Goal: Book appointment/travel/reservation

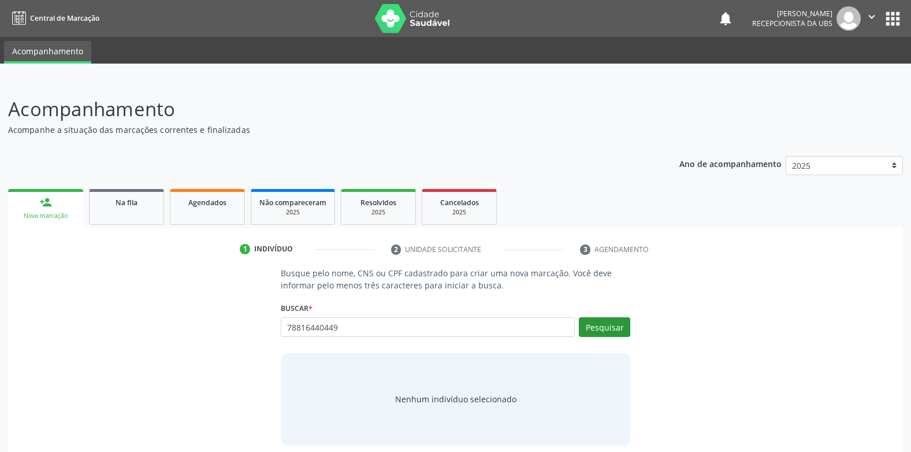
type input "78816440449"
click at [614, 329] on button "Pesquisar" at bounding box center [604, 327] width 51 height 20
type input "78816440449"
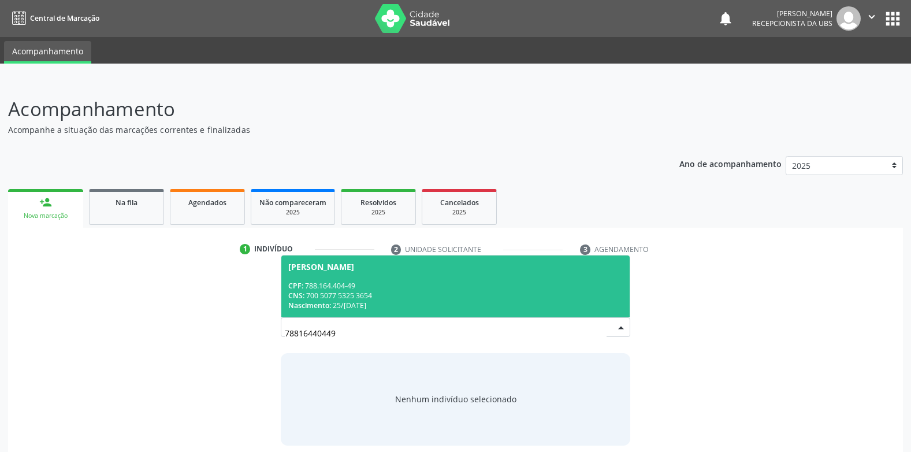
click at [353, 281] on div "CPF: 788.164.404-49" at bounding box center [455, 286] width 335 height 10
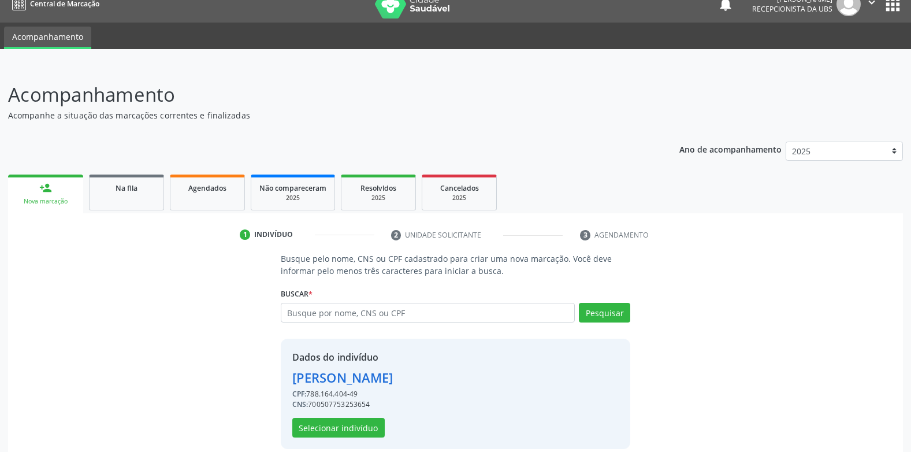
scroll to position [28, 0]
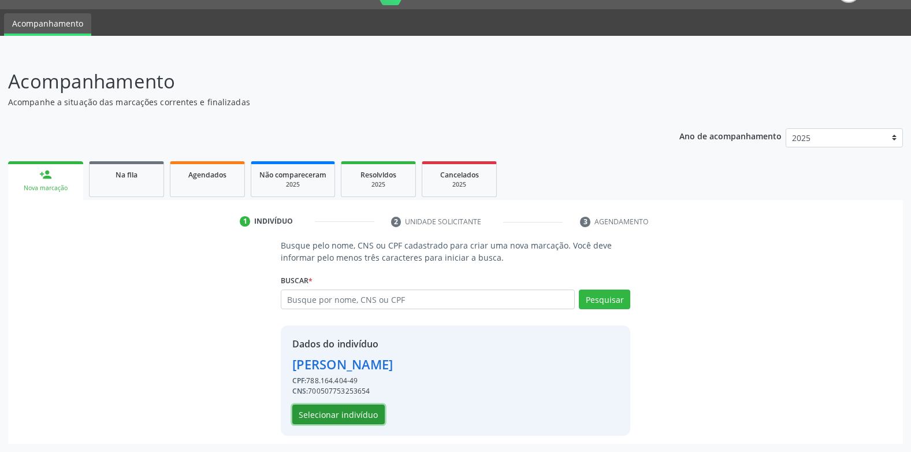
click at [346, 413] on button "Selecionar indivíduo" at bounding box center [338, 415] width 92 height 20
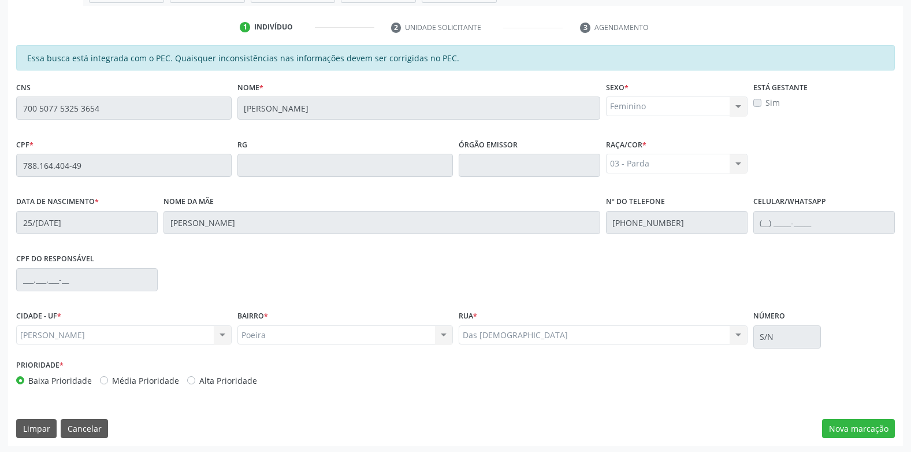
scroll to position [224, 0]
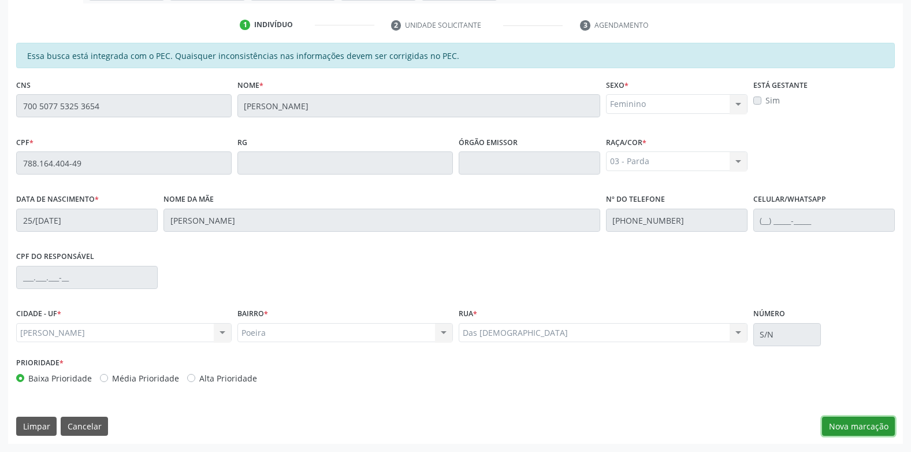
click at [847, 425] on button "Nova marcação" at bounding box center [858, 427] width 73 height 20
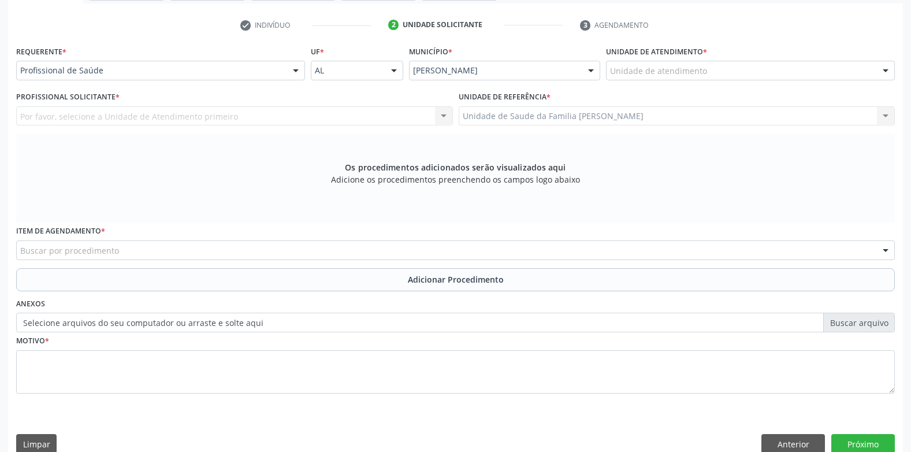
click at [296, 70] on div at bounding box center [295, 71] width 17 height 20
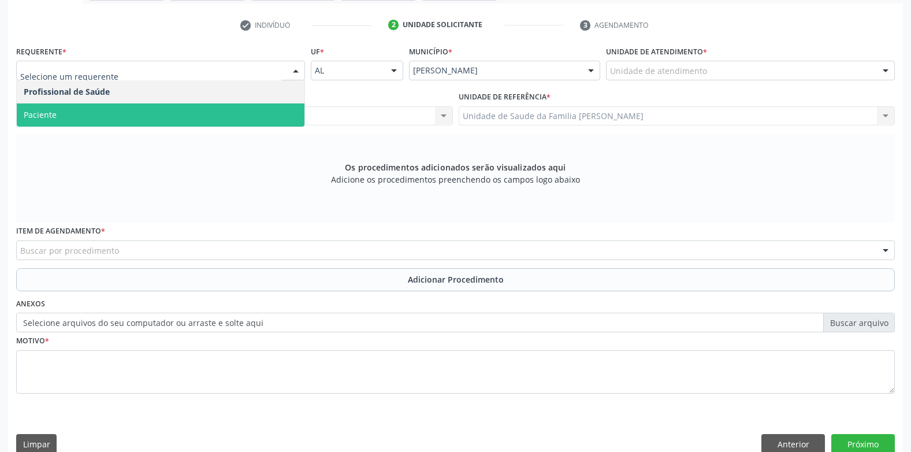
click at [273, 107] on span "Paciente" at bounding box center [161, 114] width 288 height 23
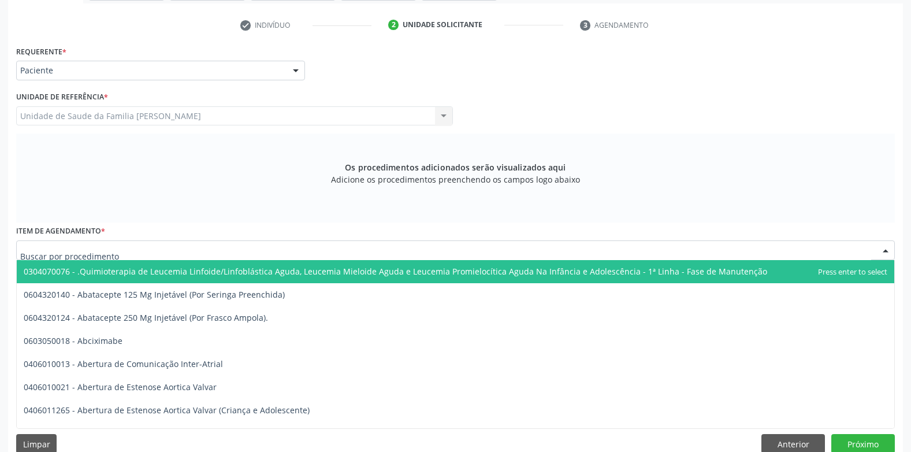
click at [197, 249] on div at bounding box center [455, 250] width 879 height 20
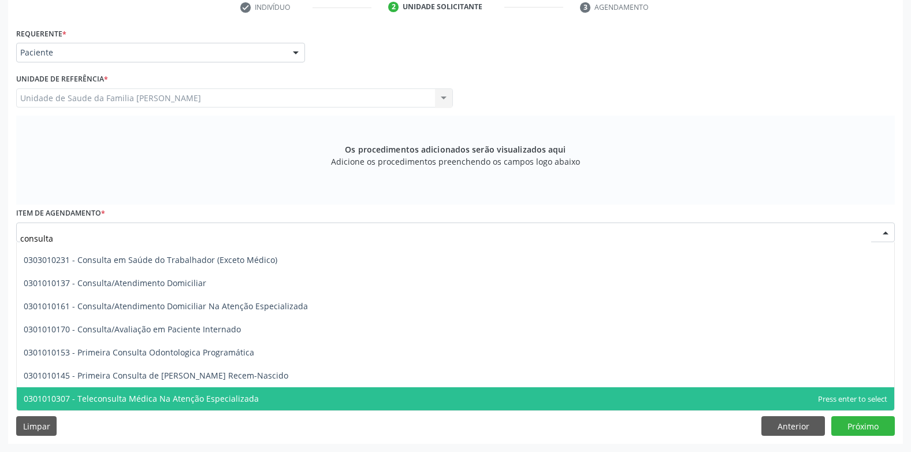
scroll to position [271, 0]
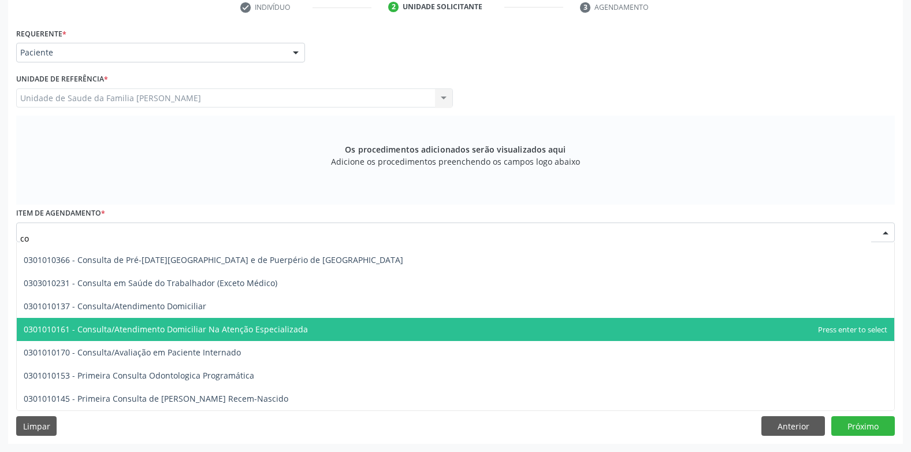
type input "c"
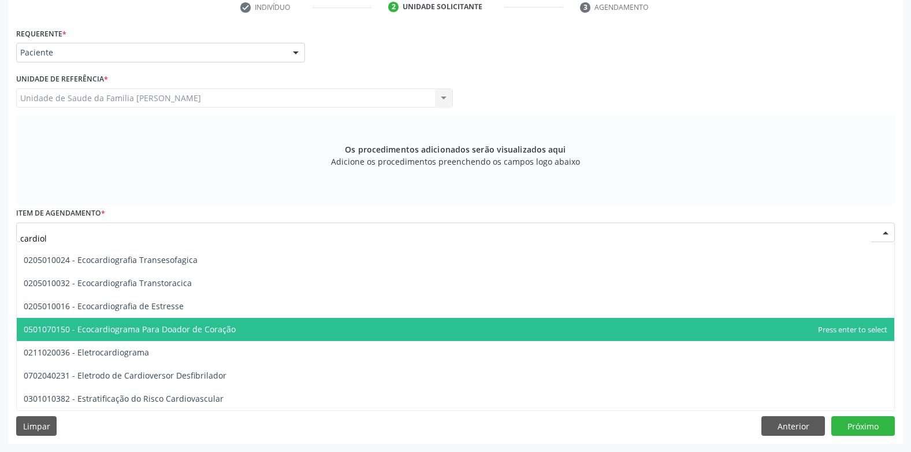
scroll to position [0, 0]
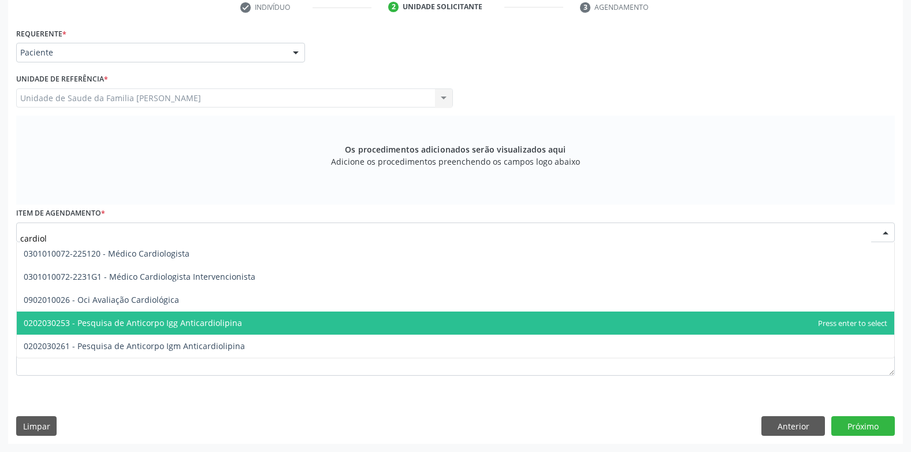
type input "cardiolo"
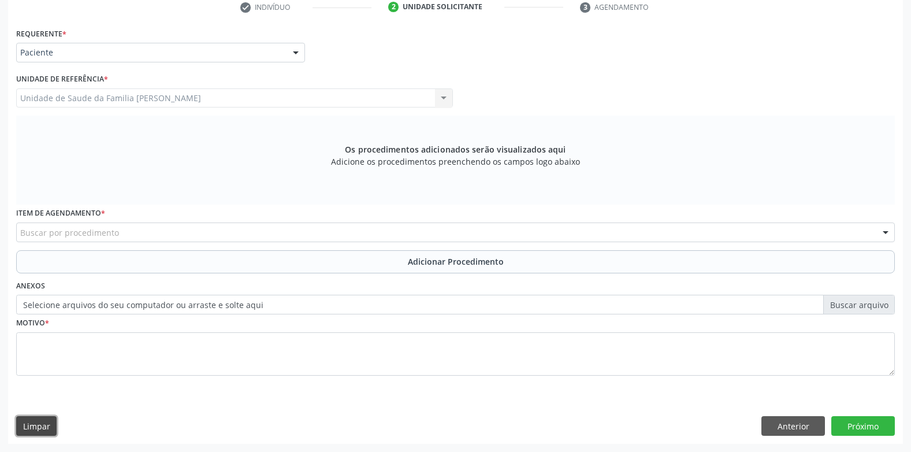
click at [46, 425] on button "Limpar" at bounding box center [36, 426] width 40 height 20
click at [791, 425] on button "Anterior" at bounding box center [794, 426] width 64 height 20
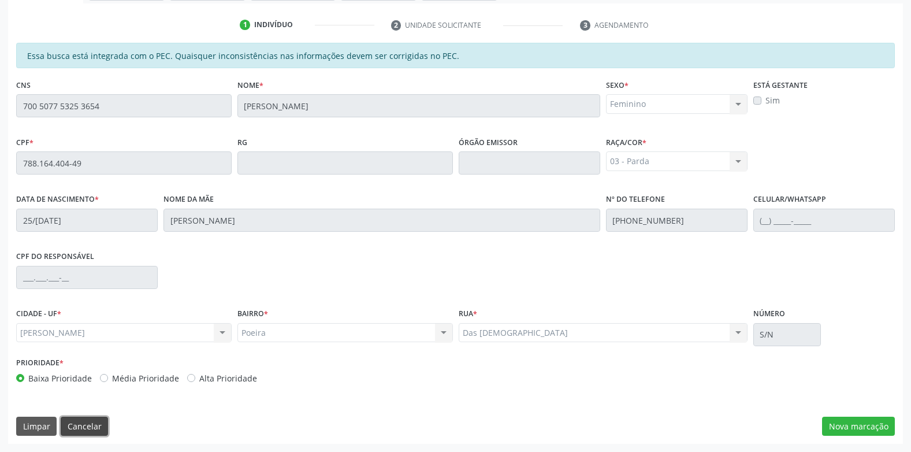
click at [91, 427] on button "Cancelar" at bounding box center [84, 427] width 47 height 20
